Goal: Task Accomplishment & Management: Manage account settings

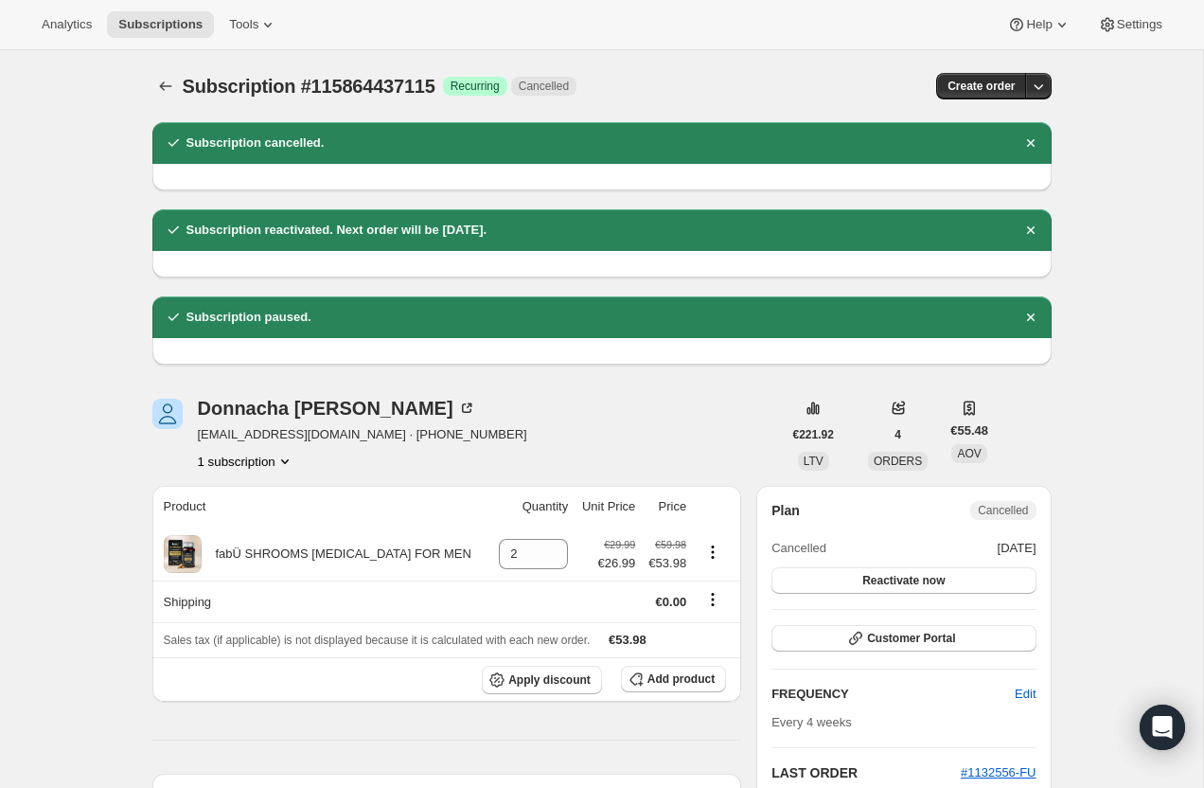
scroll to position [232, 0]
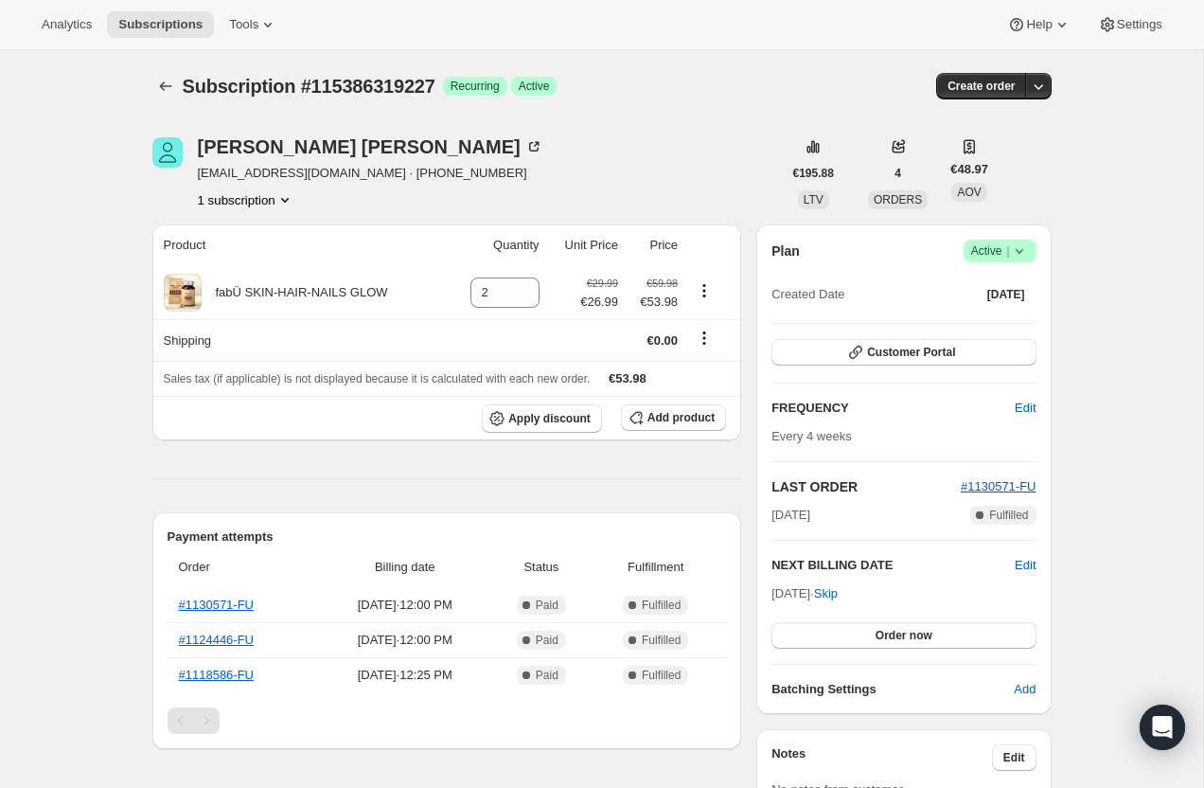
click at [1018, 248] on icon at bounding box center [1019, 250] width 19 height 19
click at [976, 292] on span "Pause subscription" at bounding box center [993, 288] width 104 height 14
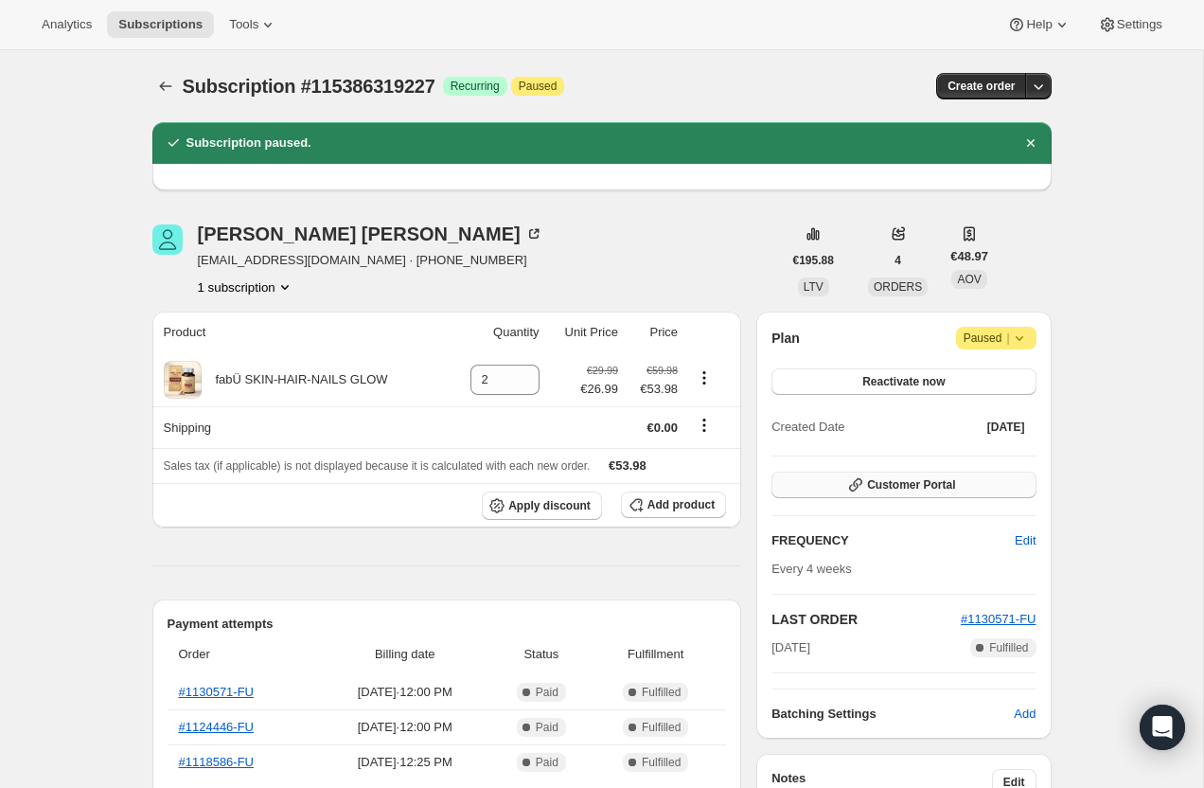
click at [875, 476] on button "Customer Portal" at bounding box center [904, 485] width 264 height 27
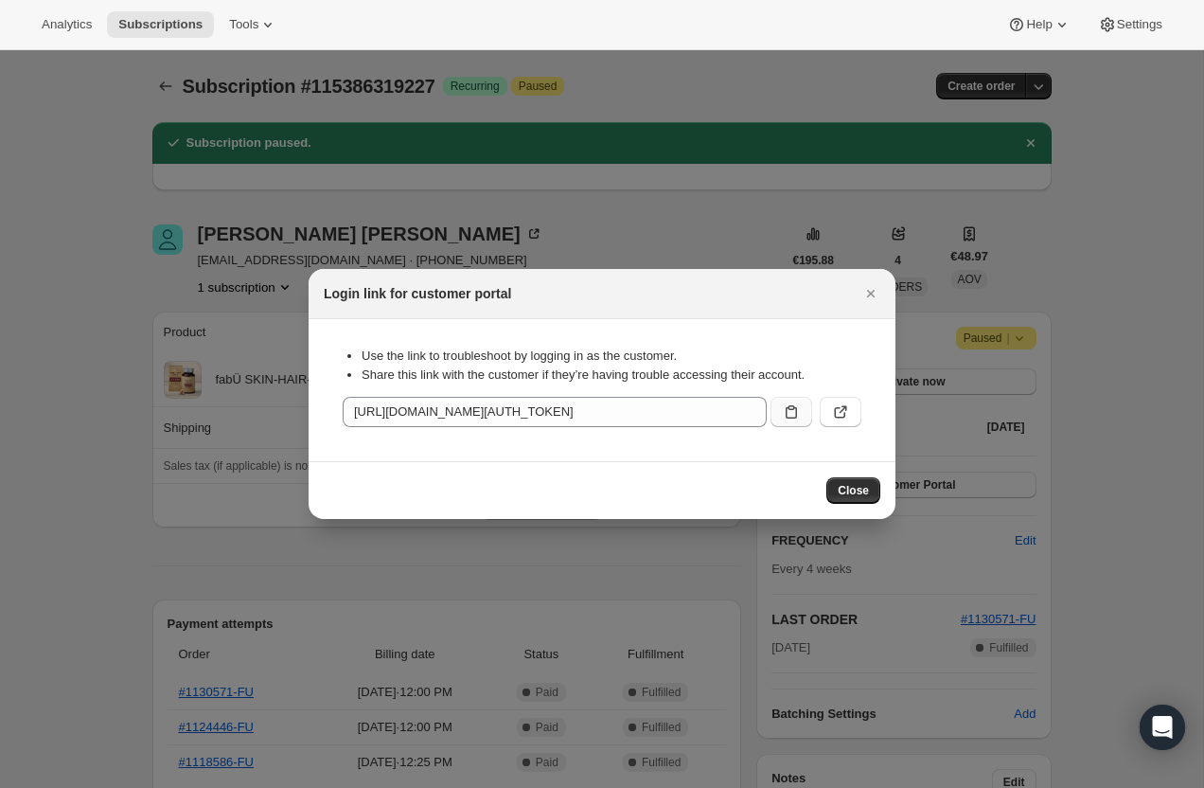
click at [794, 412] on icon ":r5c:" at bounding box center [791, 411] width 19 height 19
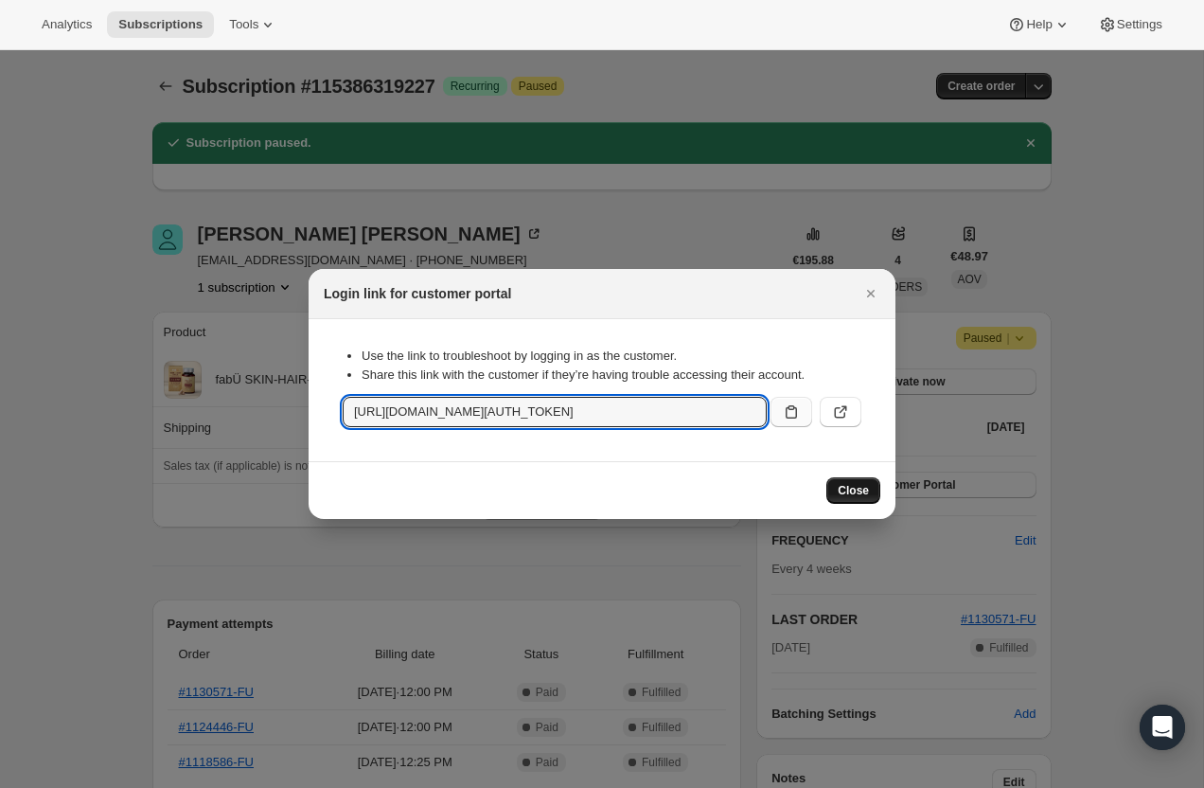
click at [854, 488] on span "Close" at bounding box center [853, 490] width 31 height 15
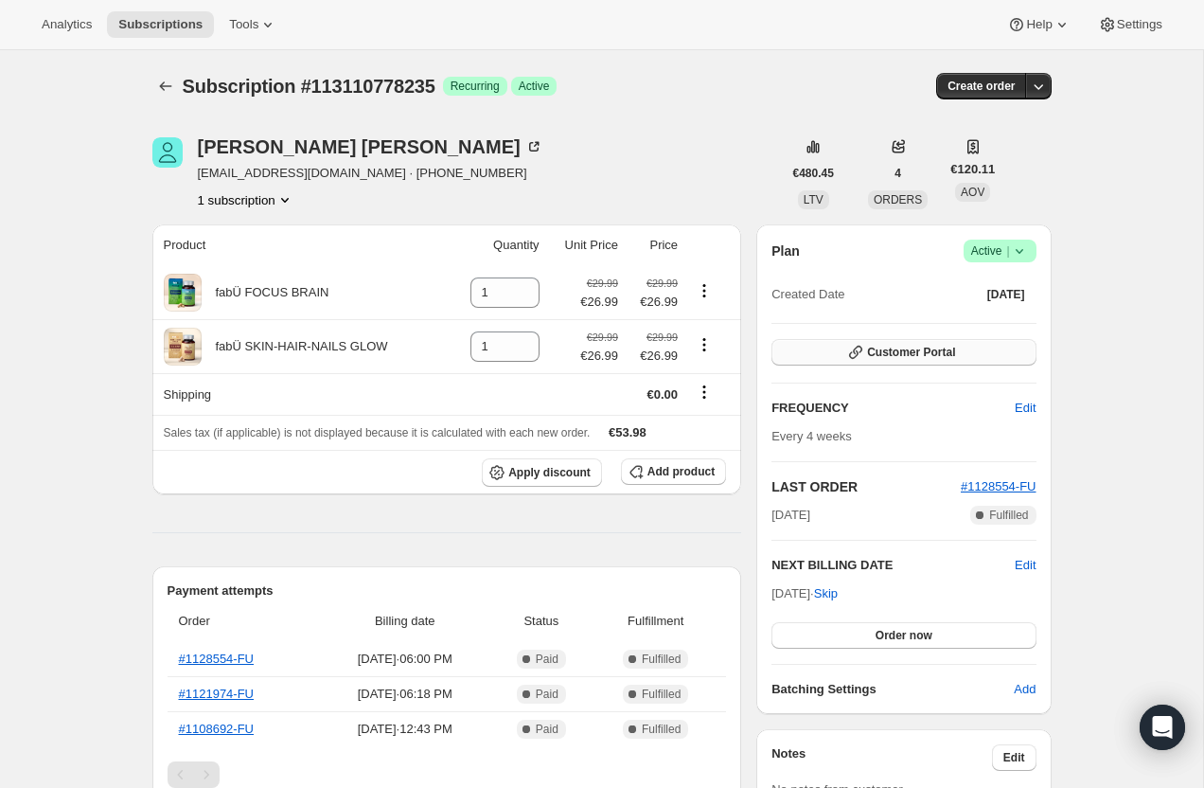
click at [919, 350] on span "Customer Portal" at bounding box center [911, 352] width 88 height 15
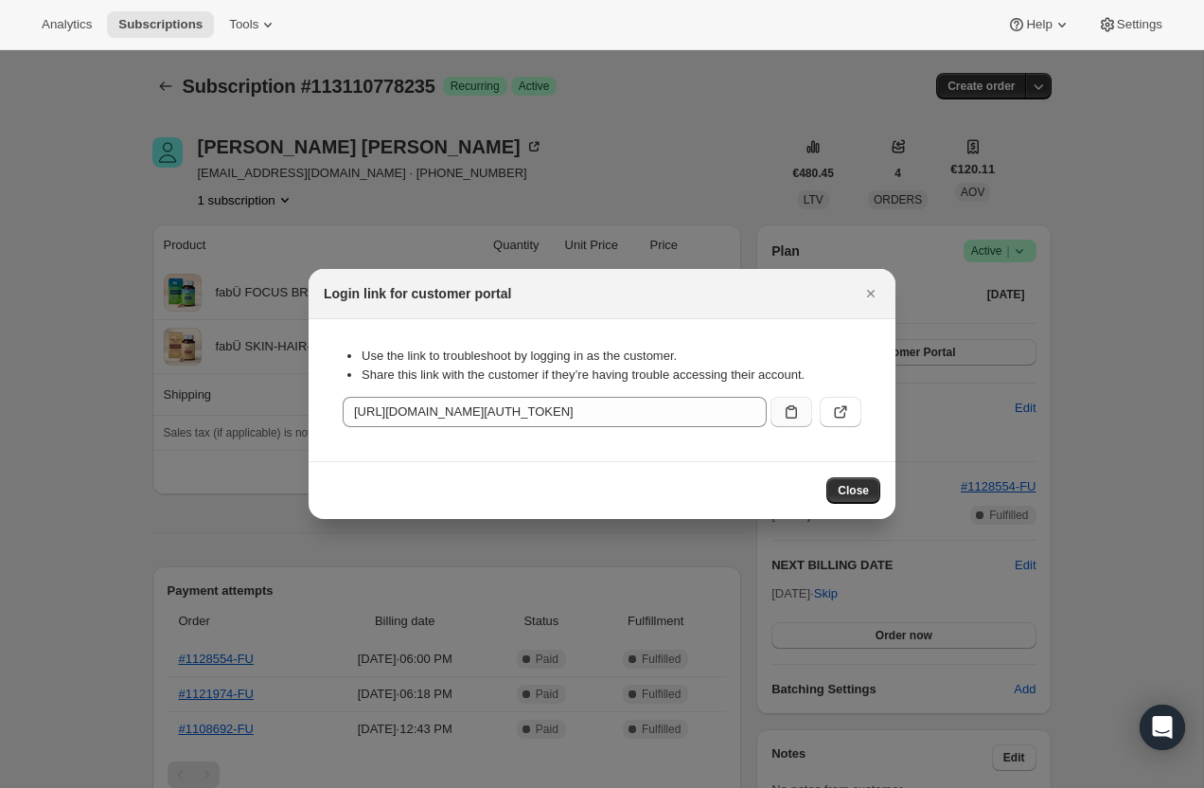
click at [800, 410] on icon ":r2t:" at bounding box center [791, 411] width 19 height 19
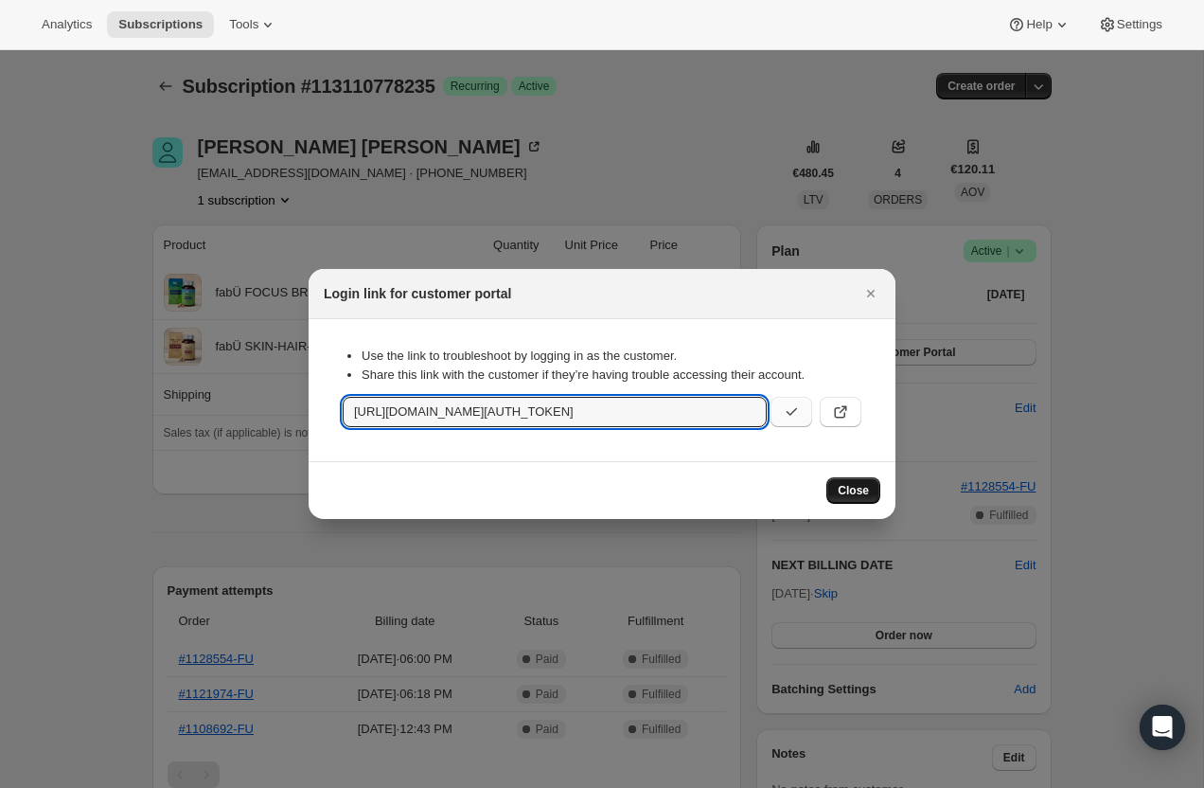
click at [856, 488] on span "Close" at bounding box center [853, 490] width 31 height 15
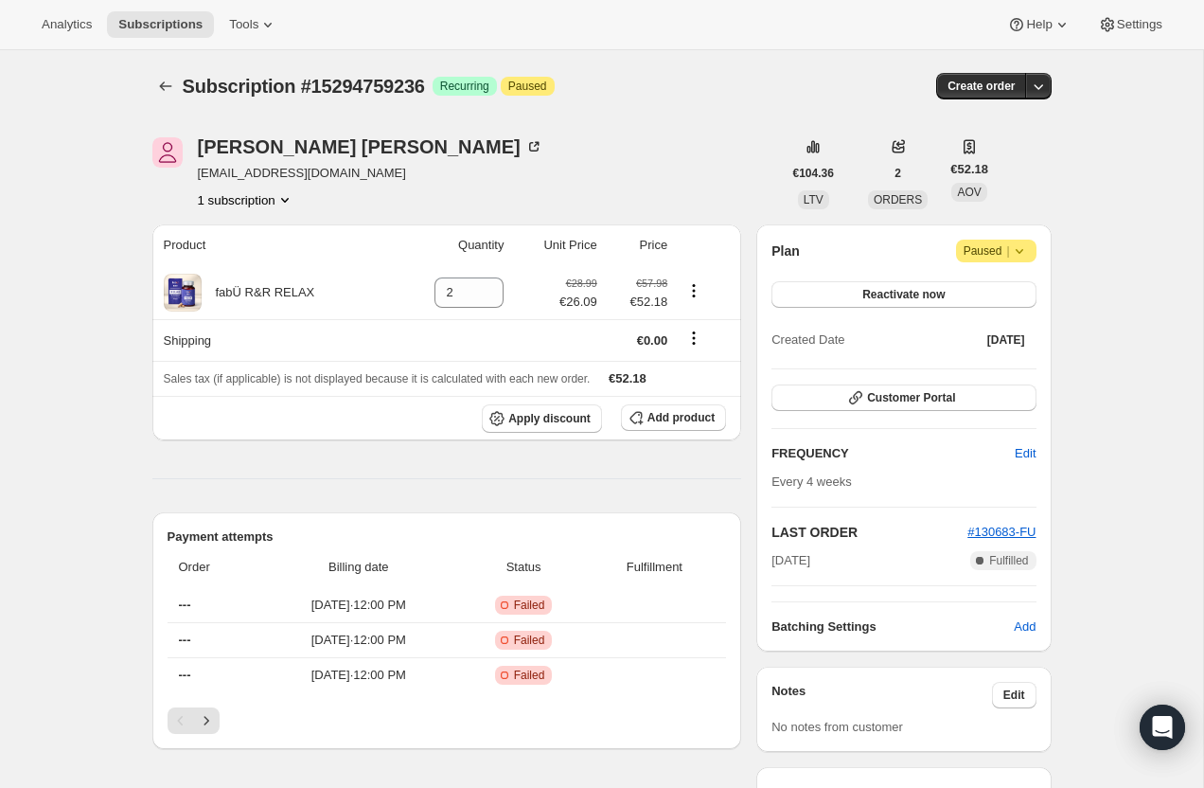
click at [1024, 248] on icon at bounding box center [1019, 250] width 19 height 19
click at [1011, 288] on span "Cancel subscription" at bounding box center [991, 288] width 107 height 14
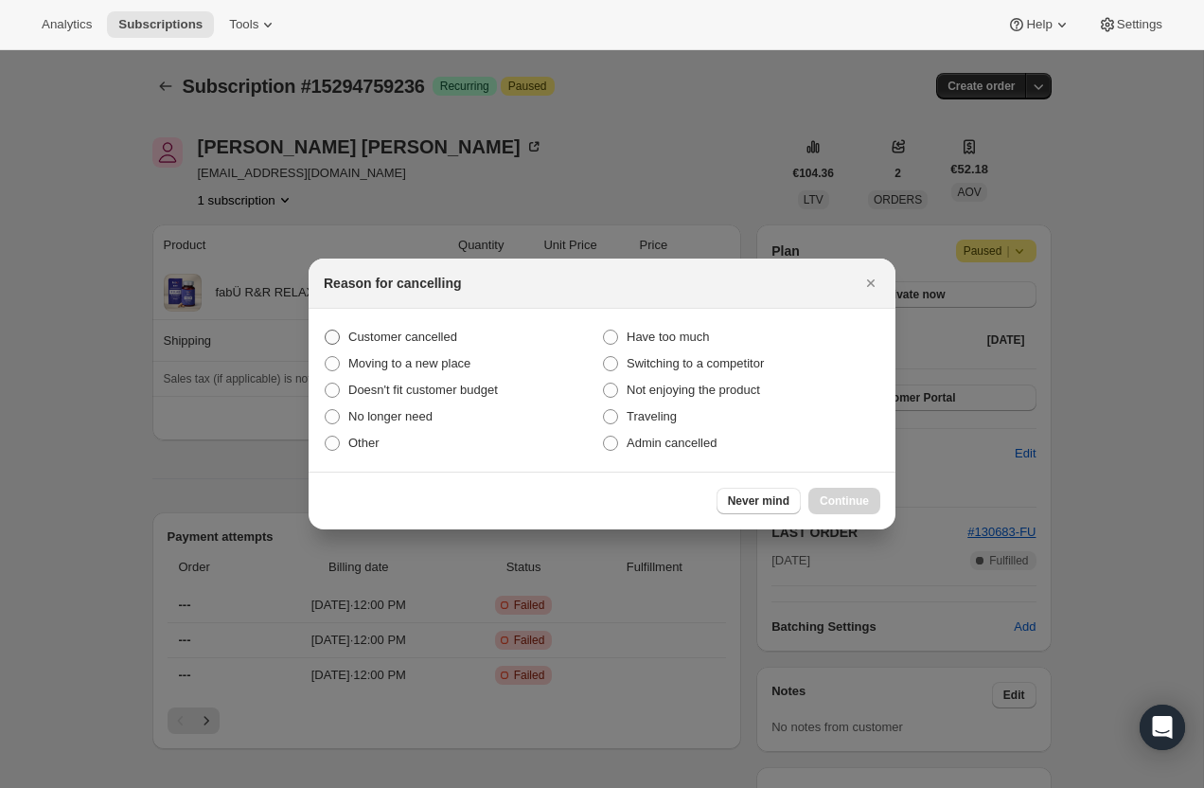
click at [439, 337] on span "Customer cancelled" at bounding box center [402, 337] width 109 height 14
click at [326, 330] on input "Customer cancelled" at bounding box center [325, 330] width 1 height 1
radio input "true"
click at [880, 505] on button "Continue" at bounding box center [845, 501] width 72 height 27
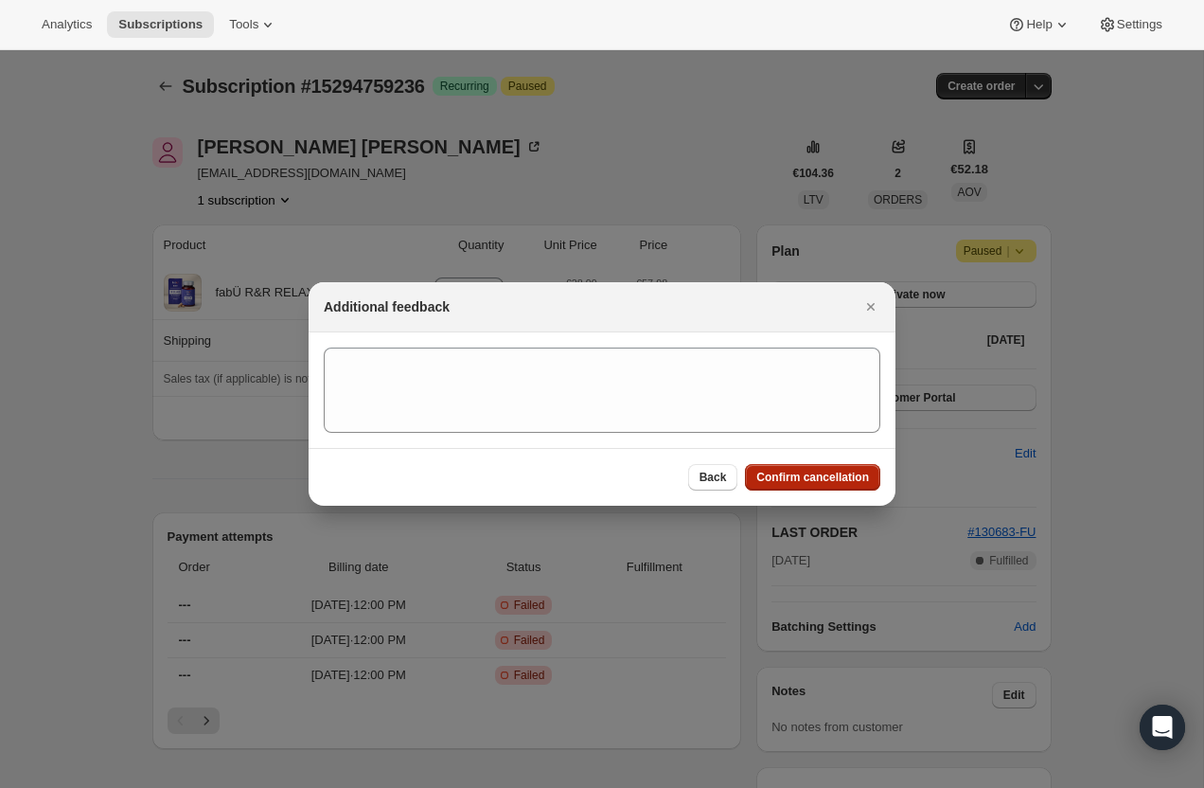
click at [847, 478] on span "Confirm cancellation" at bounding box center [813, 477] width 113 height 15
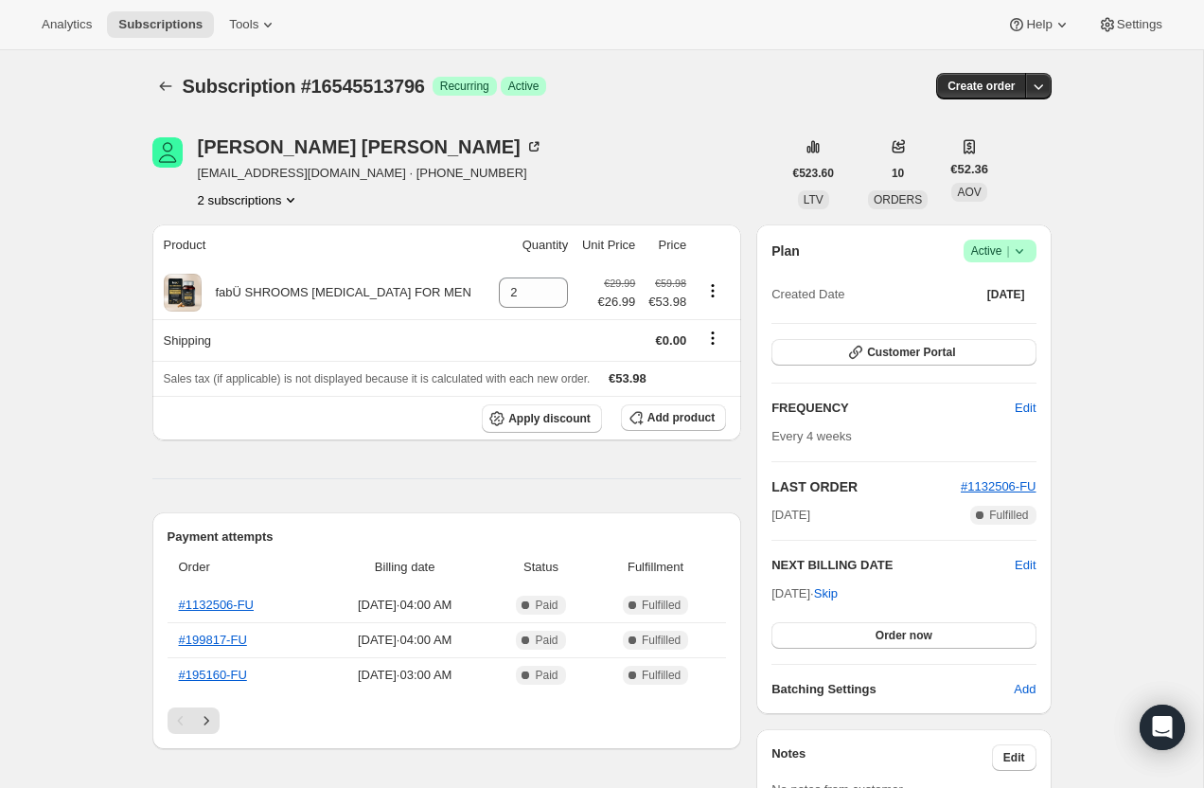
click at [1022, 252] on icon at bounding box center [1019, 250] width 19 height 19
click at [985, 317] on span "Cancel subscription" at bounding box center [994, 320] width 107 height 14
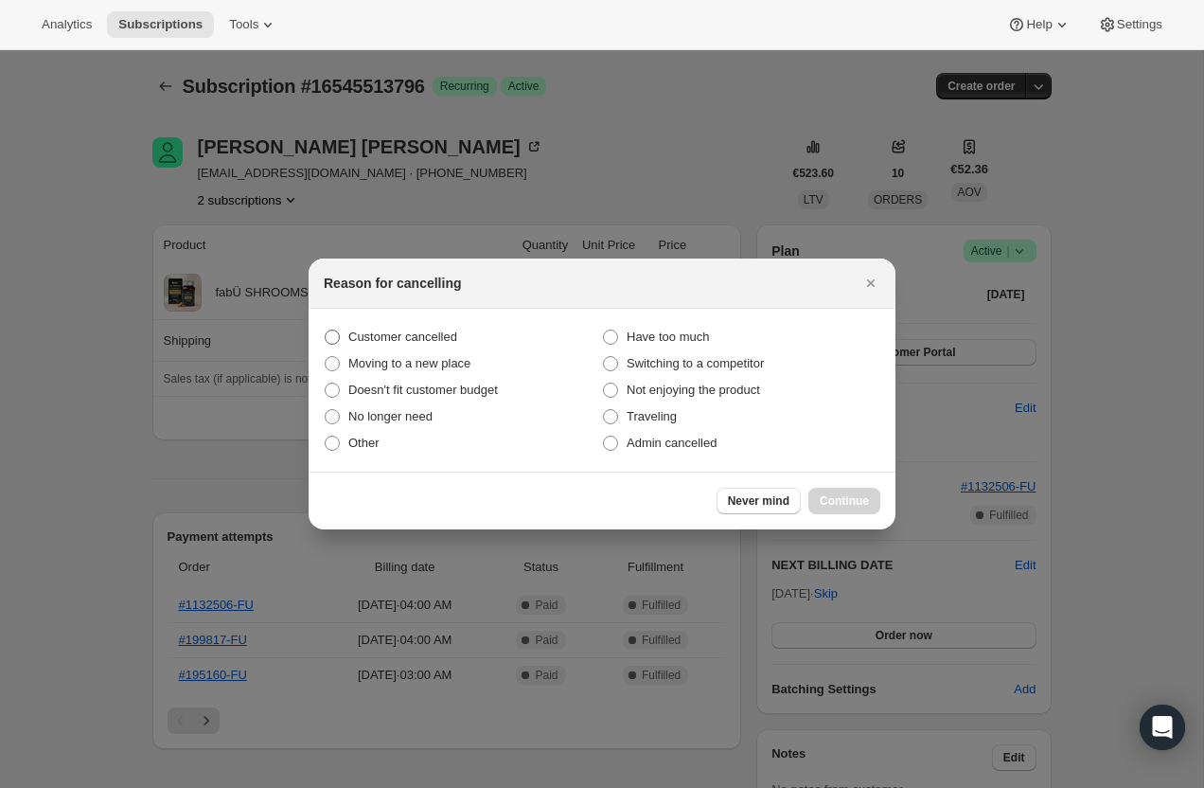
click at [417, 340] on span "Customer cancelled" at bounding box center [402, 337] width 109 height 14
click at [326, 330] on input "Customer cancelled" at bounding box center [325, 330] width 1 height 1
radio input "true"
click at [873, 505] on button "Continue" at bounding box center [845, 501] width 72 height 27
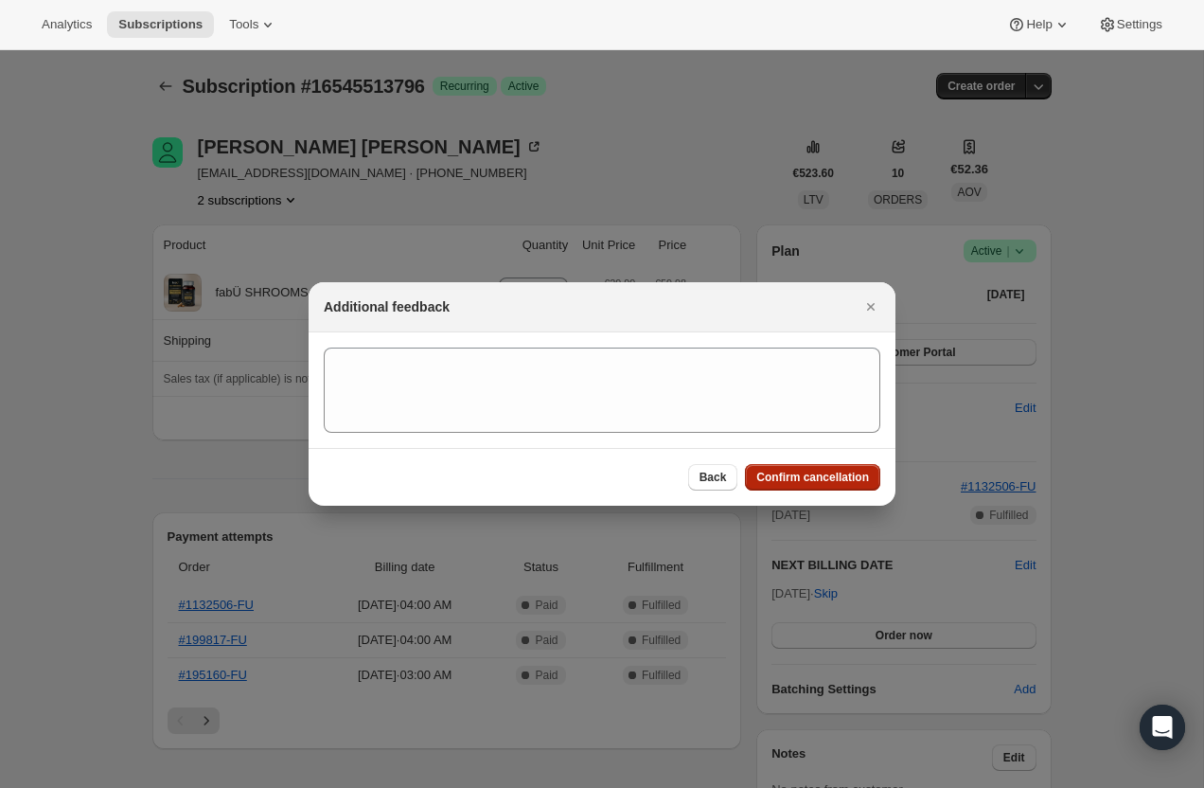
click at [833, 477] on span "Confirm cancellation" at bounding box center [813, 477] width 113 height 15
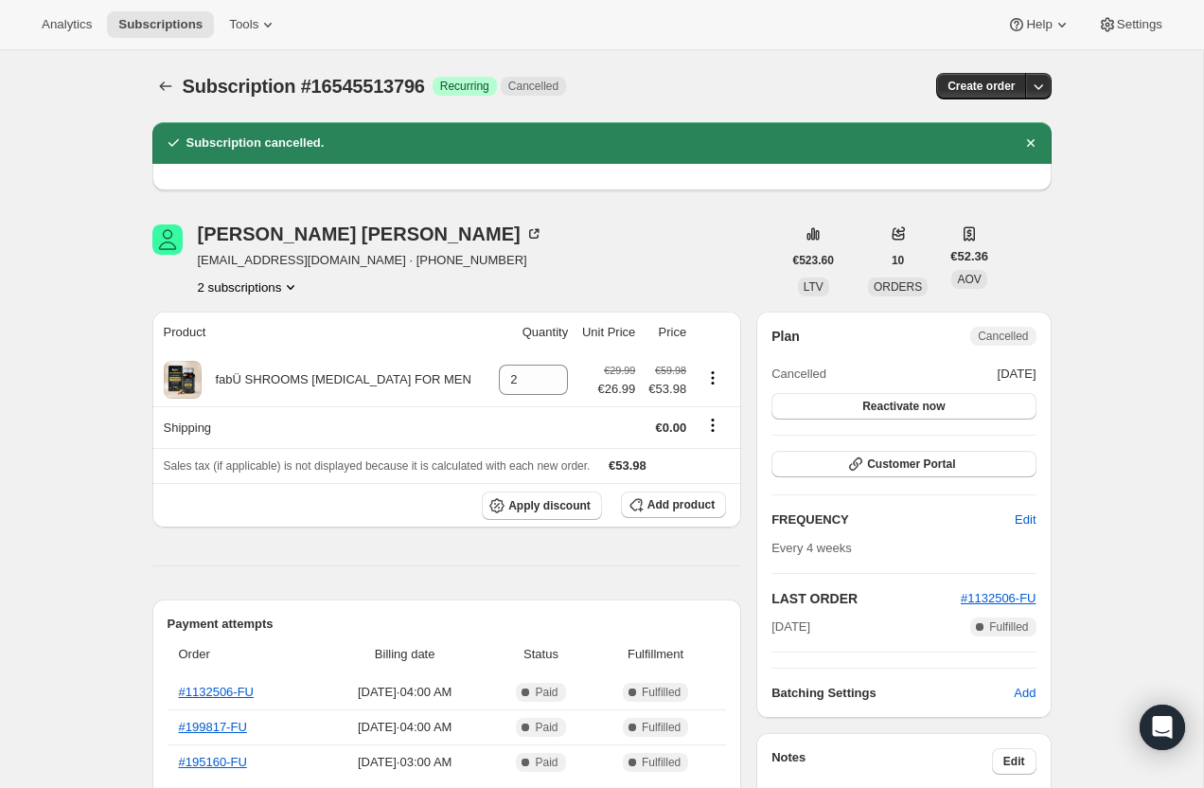
click at [275, 285] on button "2 subscriptions" at bounding box center [249, 286] width 103 height 19
click at [269, 334] on button "15022457156" at bounding box center [247, 322] width 143 height 30
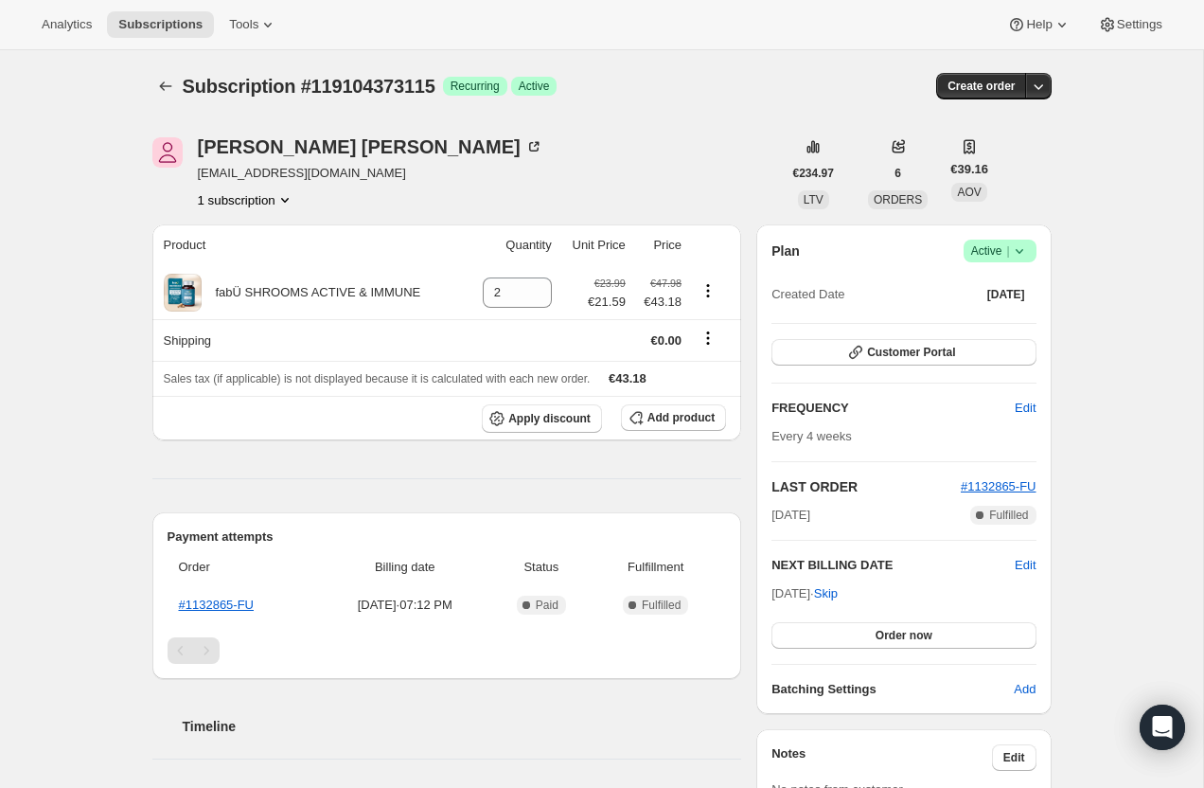
click at [1013, 257] on icon at bounding box center [1019, 250] width 19 height 19
click at [996, 313] on span "Cancel subscription" at bounding box center [994, 320] width 107 height 14
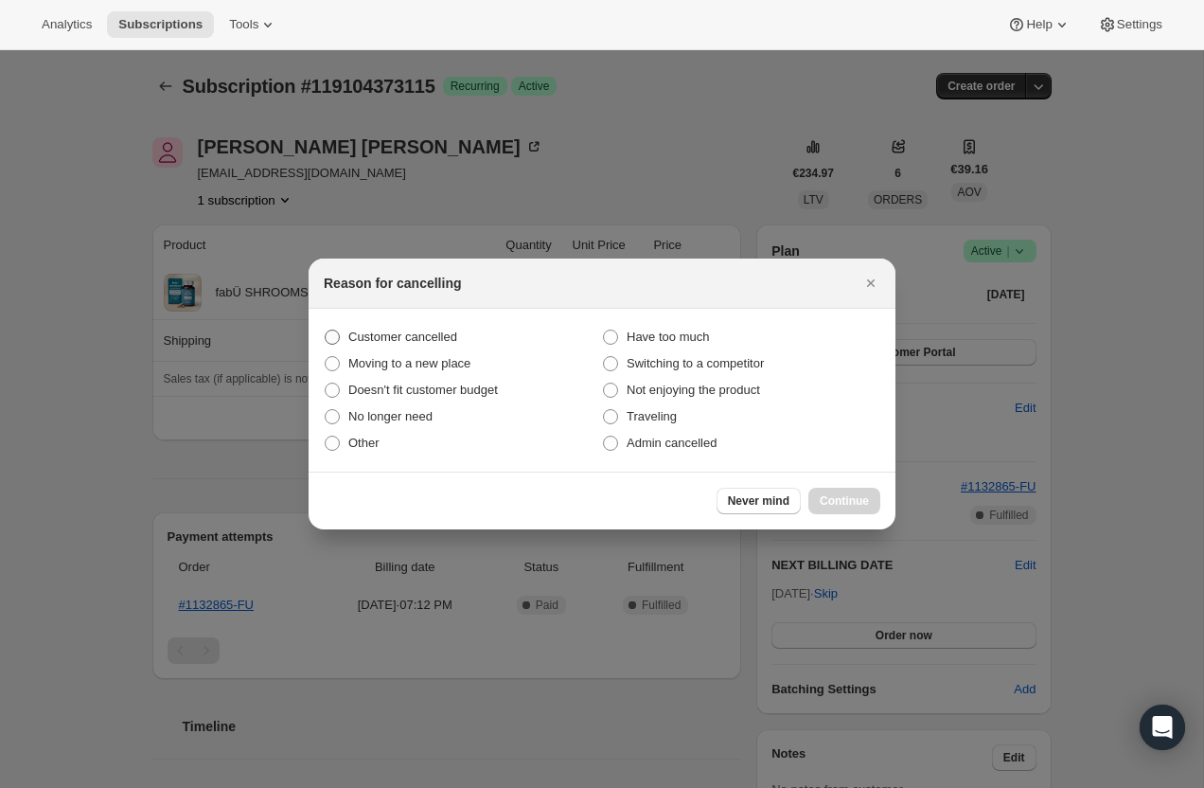
click at [442, 337] on span "Customer cancelled" at bounding box center [402, 337] width 109 height 14
click at [326, 330] on input "Customer cancelled" at bounding box center [325, 330] width 1 height 1
radio input "true"
click at [858, 506] on span "Continue" at bounding box center [844, 500] width 49 height 15
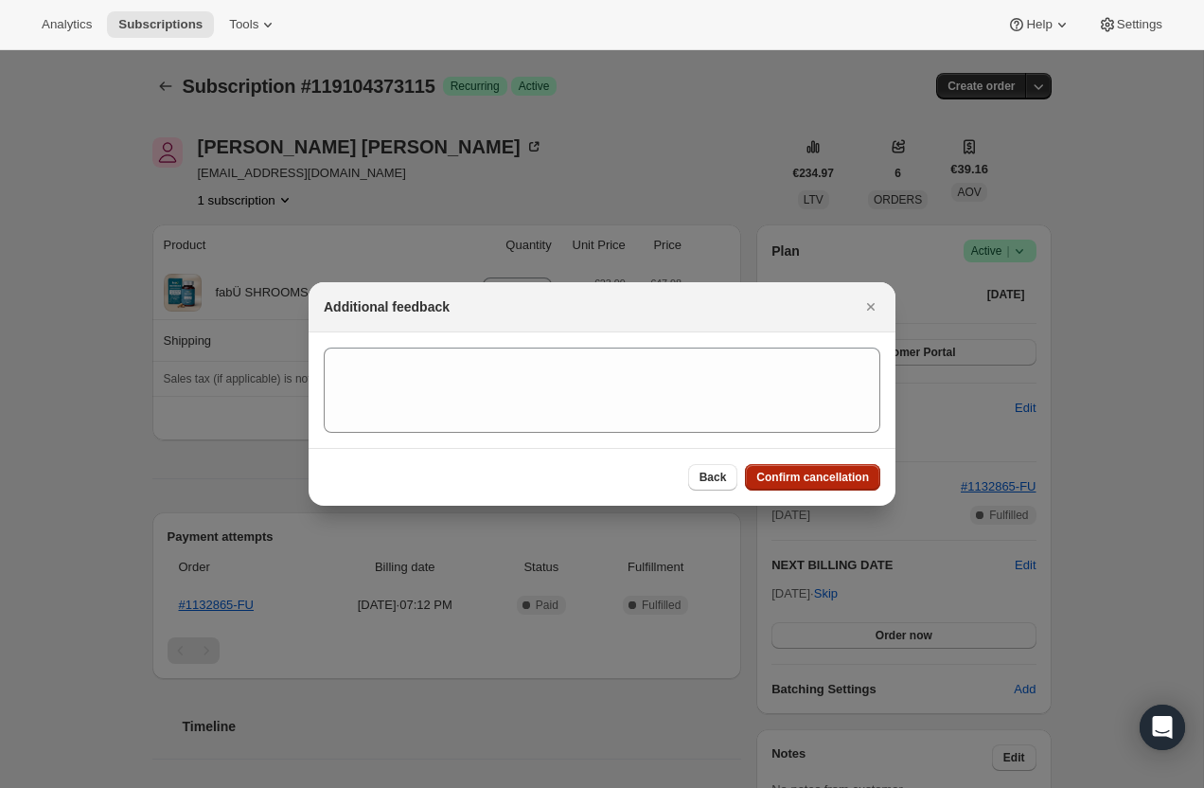
click at [838, 485] on button "Confirm cancellation" at bounding box center [812, 477] width 135 height 27
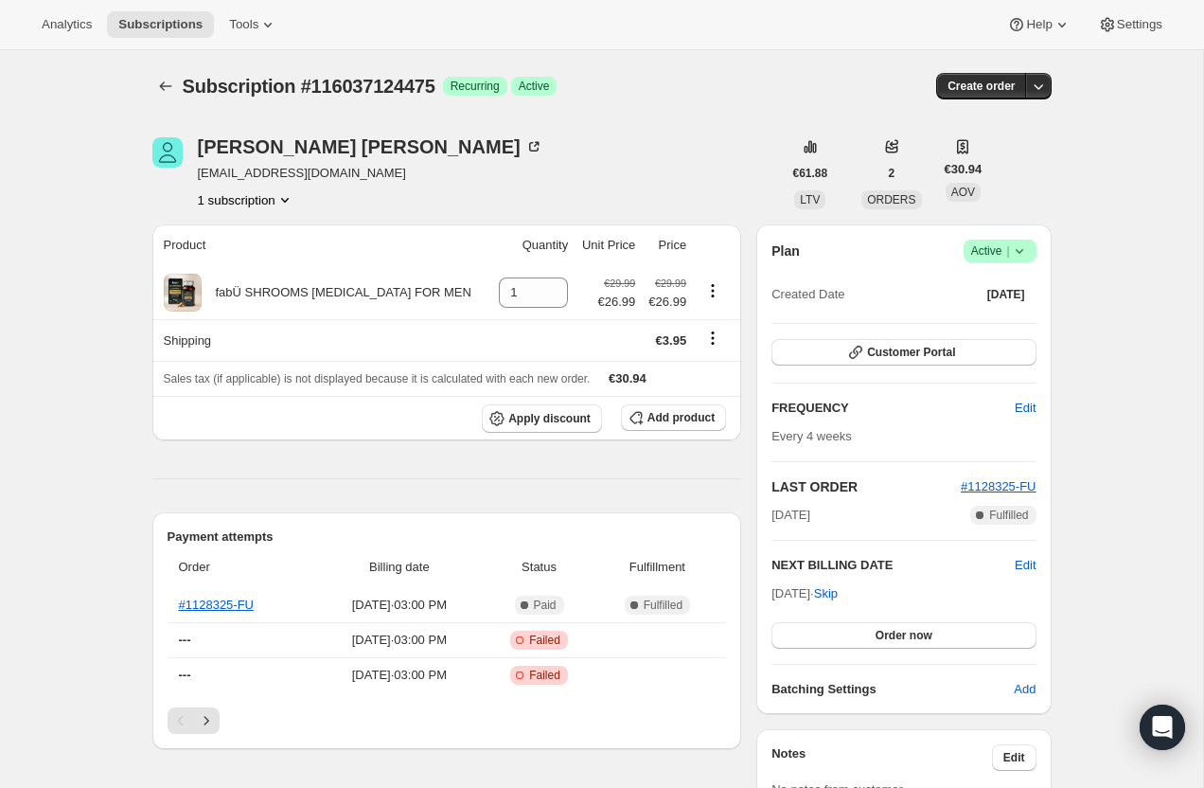
click at [1021, 242] on icon at bounding box center [1019, 250] width 19 height 19
click at [1013, 312] on span "Cancel subscription" at bounding box center [994, 321] width 107 height 19
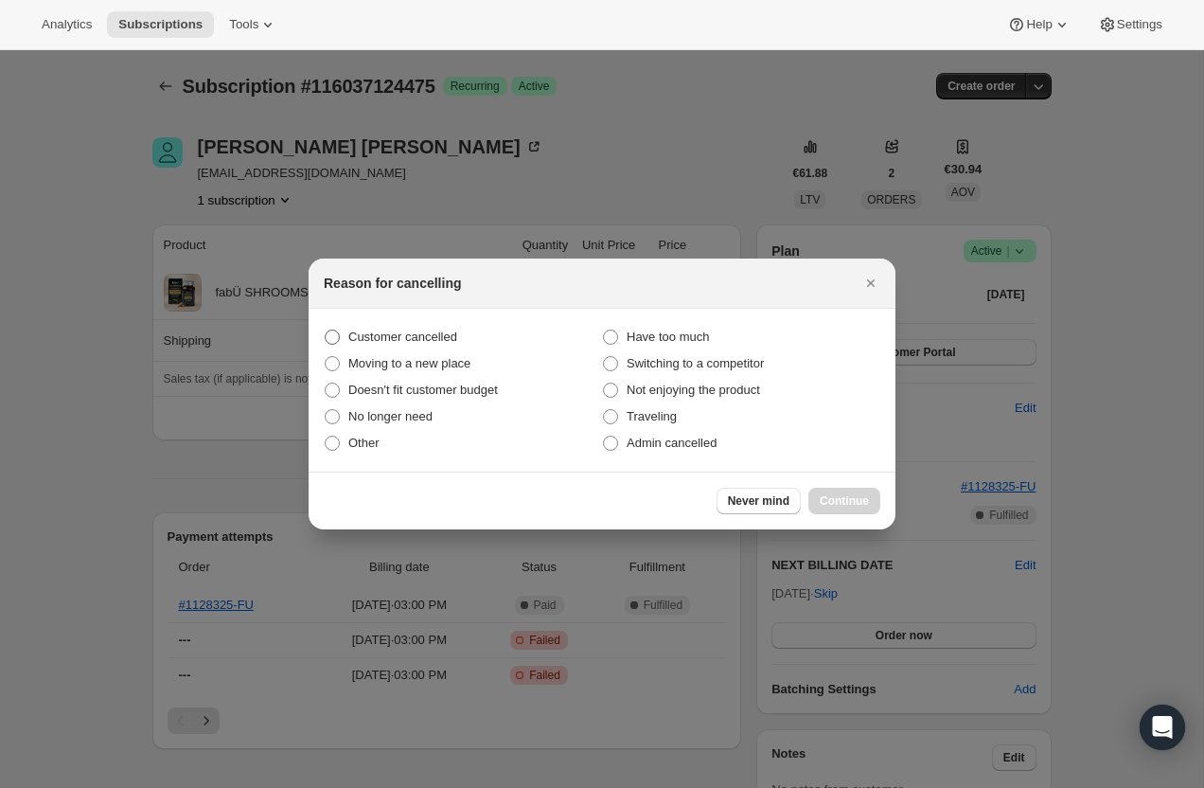
click at [436, 336] on span "Customer cancelled" at bounding box center [402, 337] width 109 height 14
click at [326, 330] on input "Customer cancelled" at bounding box center [325, 330] width 1 height 1
radio input "true"
click at [858, 492] on button "Continue" at bounding box center [845, 501] width 72 height 27
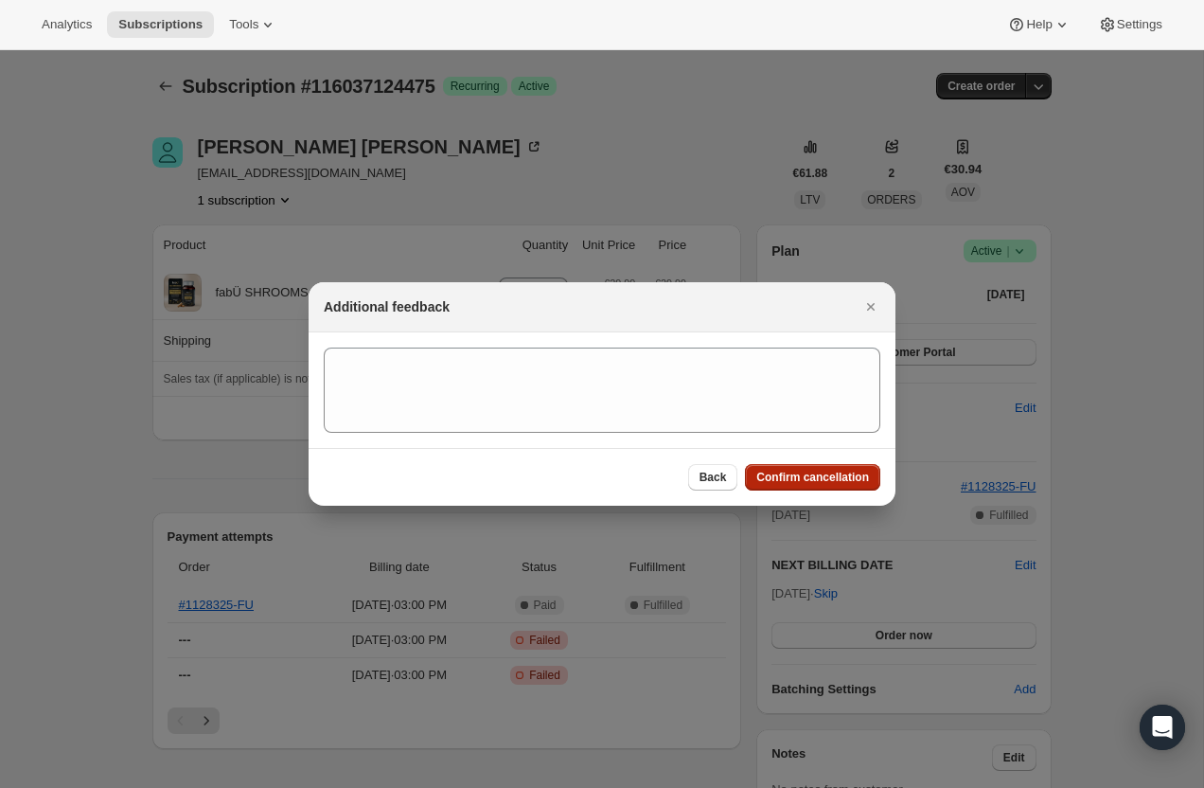
click at [820, 477] on span "Confirm cancellation" at bounding box center [813, 477] width 113 height 15
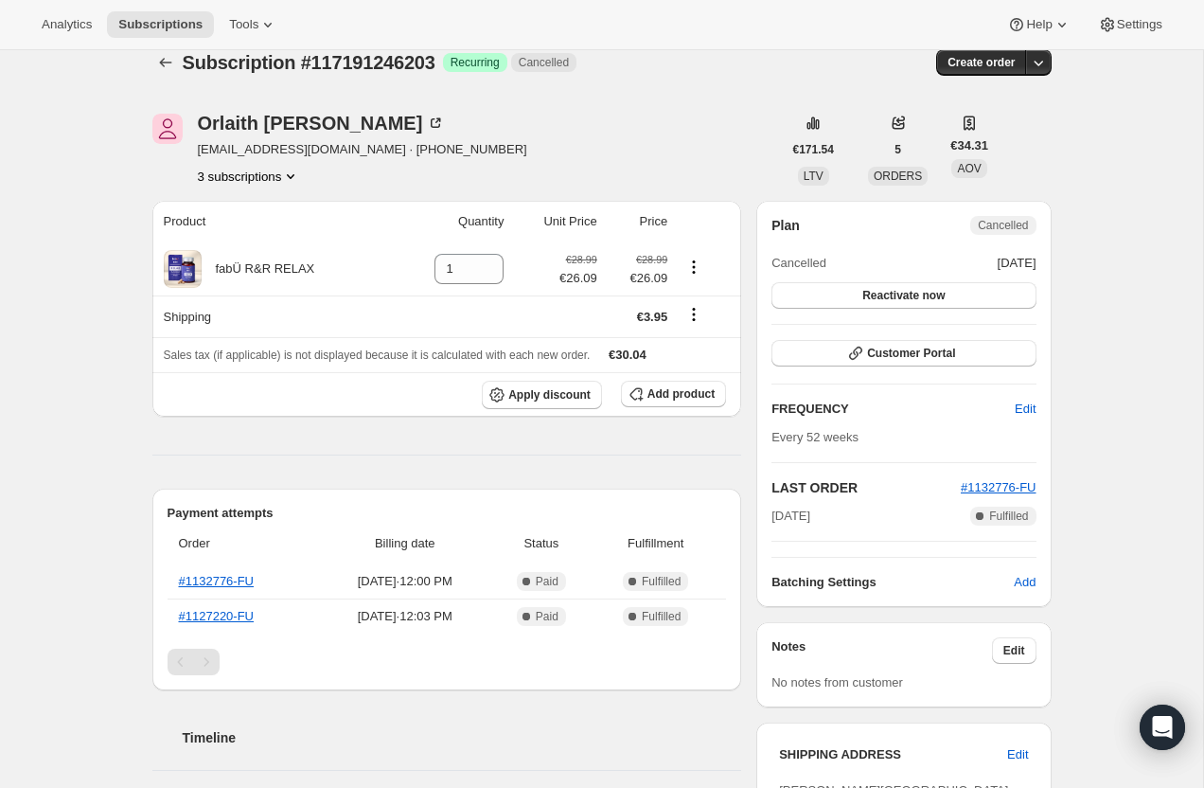
scroll to position [16, 0]
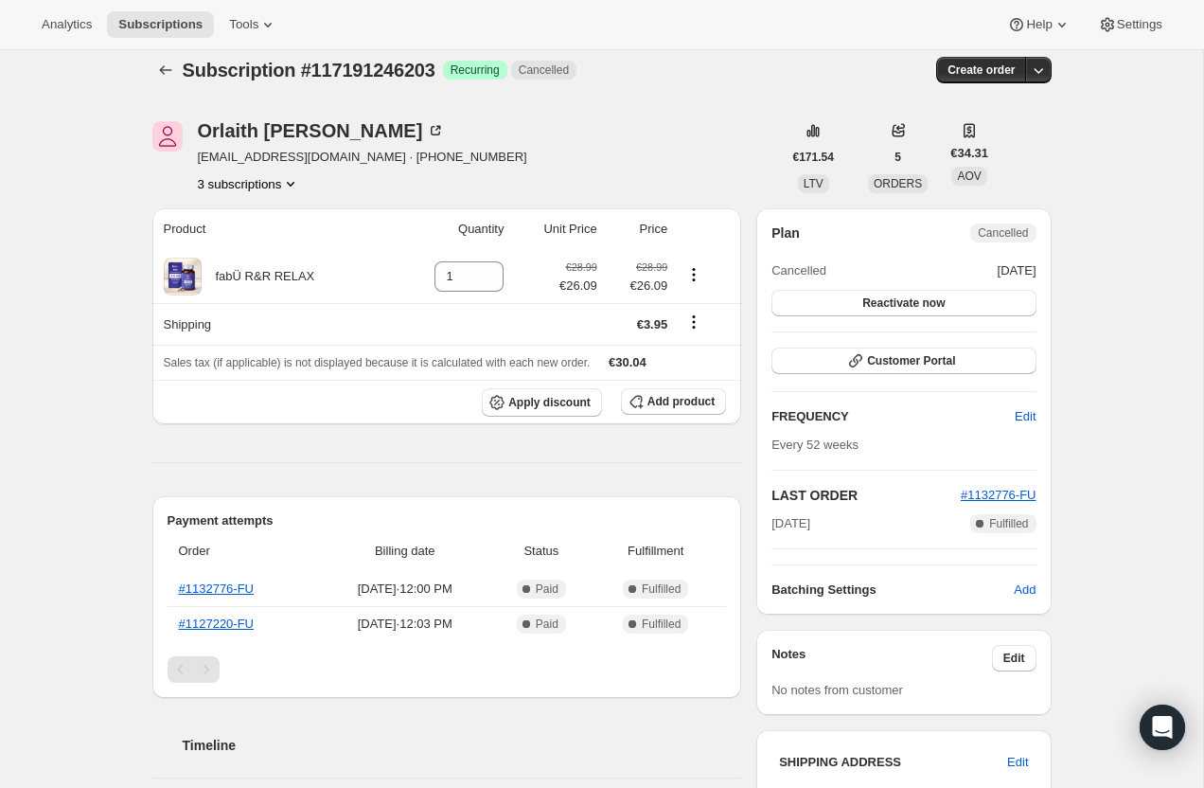
click at [270, 185] on button "3 subscriptions" at bounding box center [249, 183] width 103 height 19
click at [271, 216] on span "113676714363" at bounding box center [249, 219] width 138 height 19
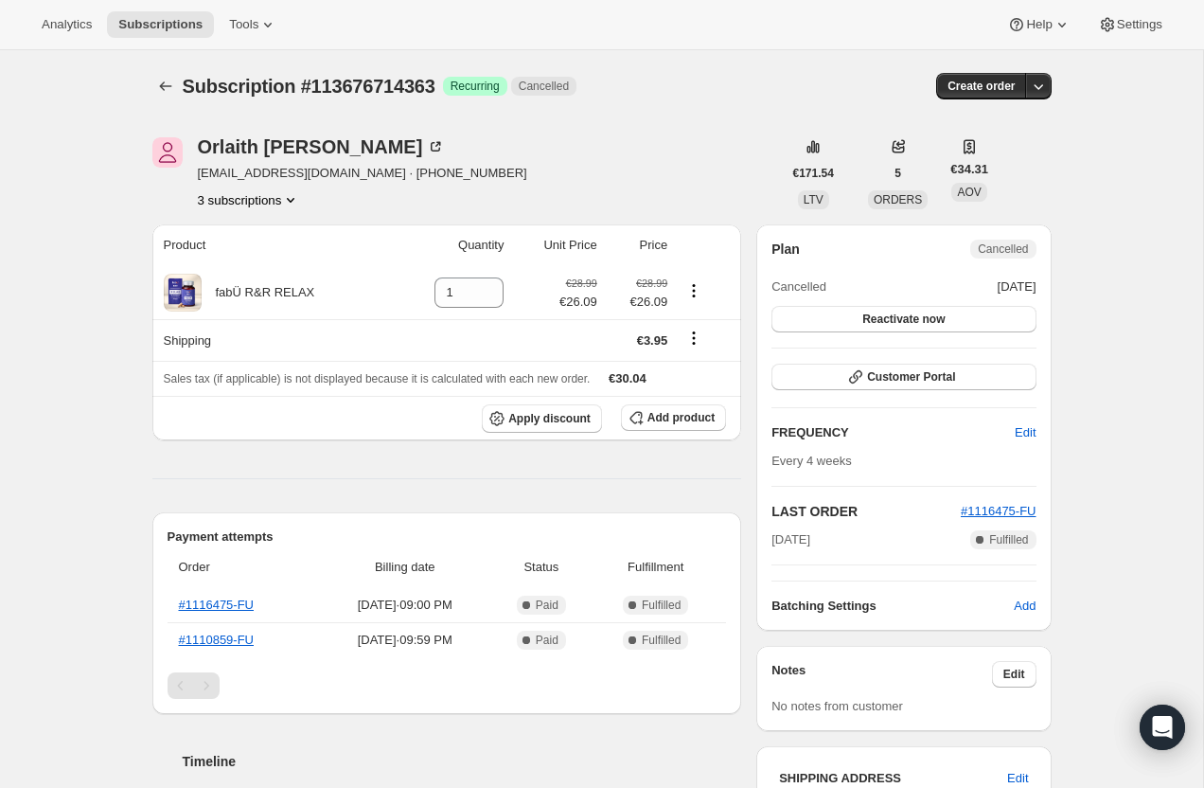
click at [265, 197] on button "3 subscriptions" at bounding box center [249, 199] width 103 height 19
click at [267, 267] on span "116979597691" at bounding box center [248, 268] width 138 height 19
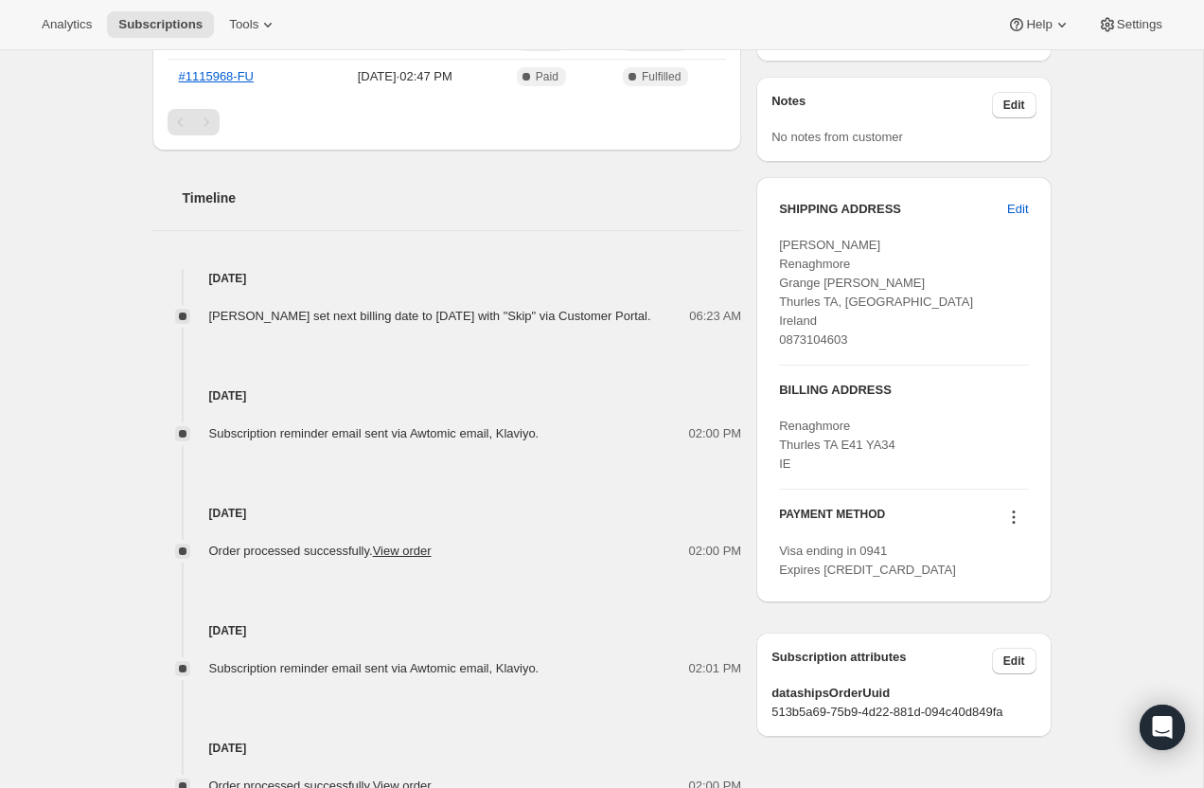
scroll to position [665, 0]
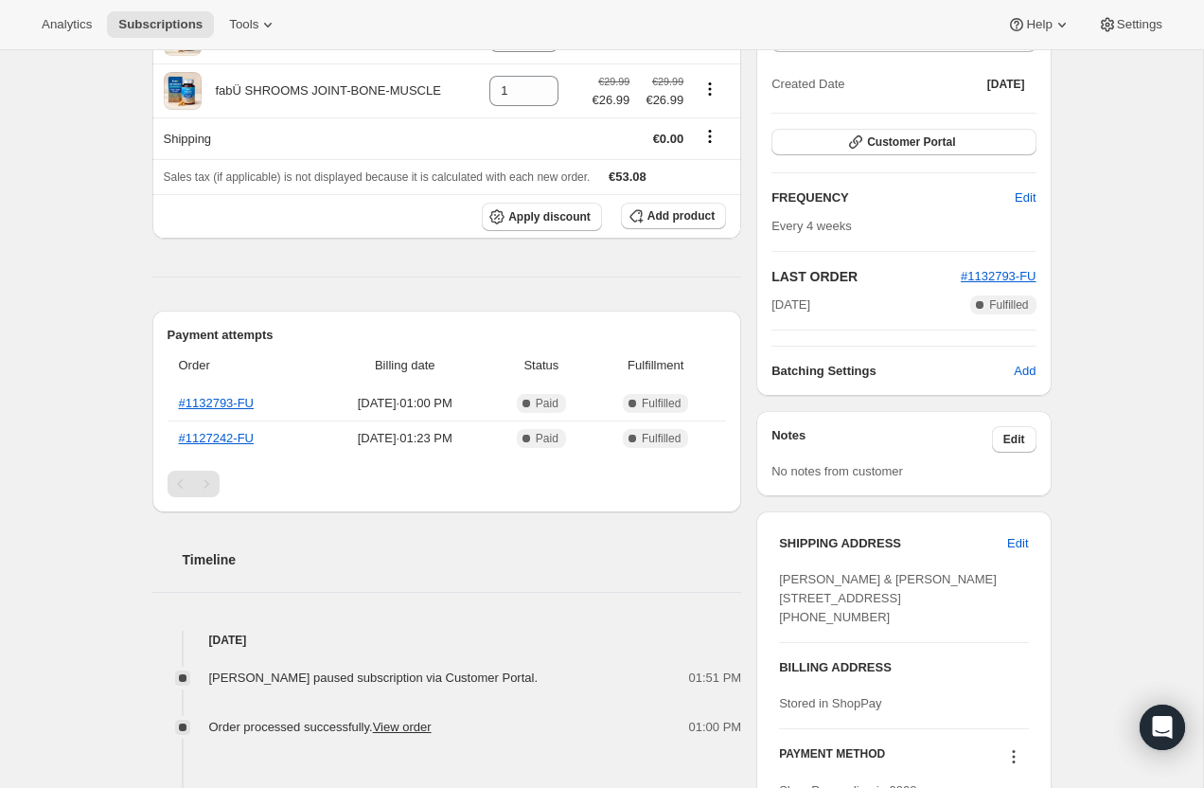
scroll to position [230, 0]
